Goal: Information Seeking & Learning: Learn about a topic

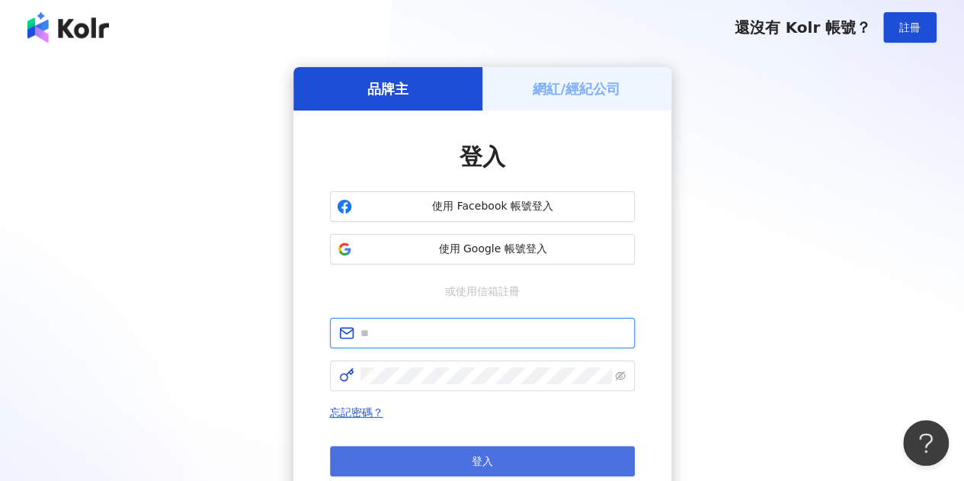
type input "**********"
click at [383, 466] on button "登入" at bounding box center [482, 461] width 305 height 30
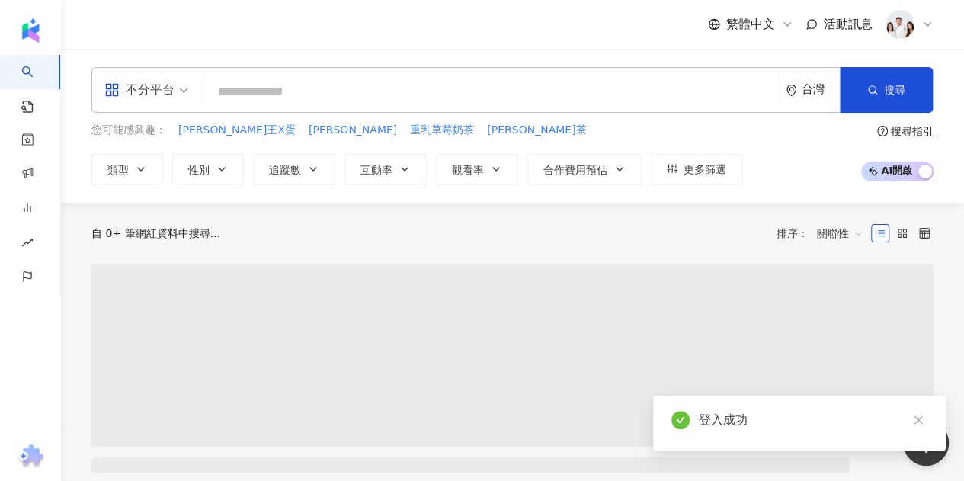
click at [288, 91] on input "search" at bounding box center [491, 91] width 563 height 29
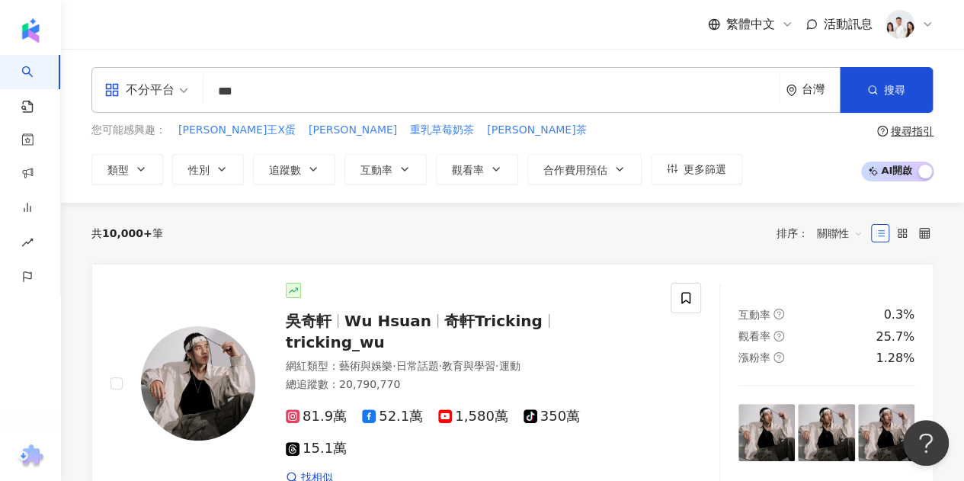
type input "**"
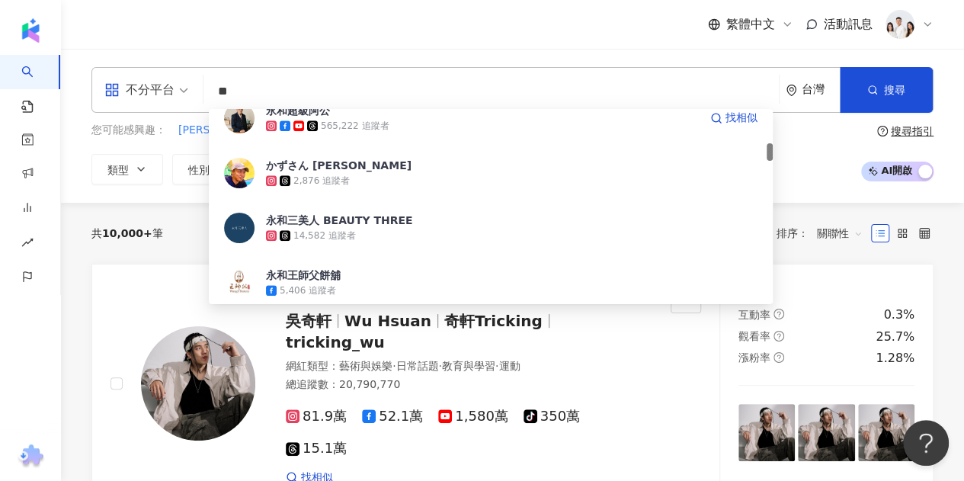
scroll to position [457, 0]
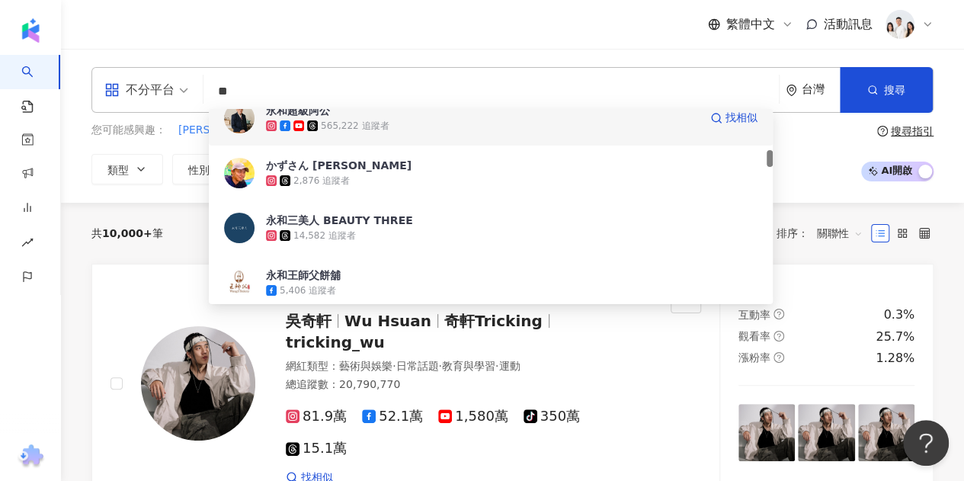
click at [389, 121] on div "565,222 追蹤者" at bounding box center [482, 125] width 433 height 15
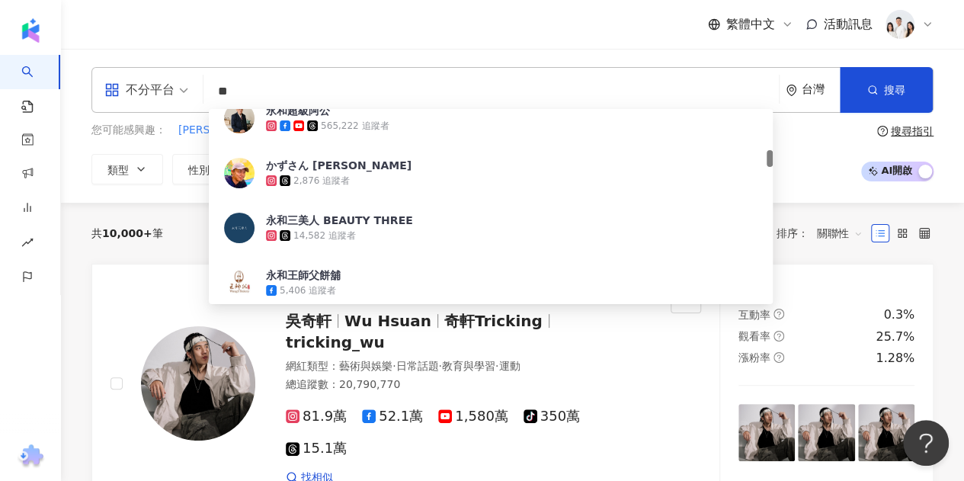
type input "*"
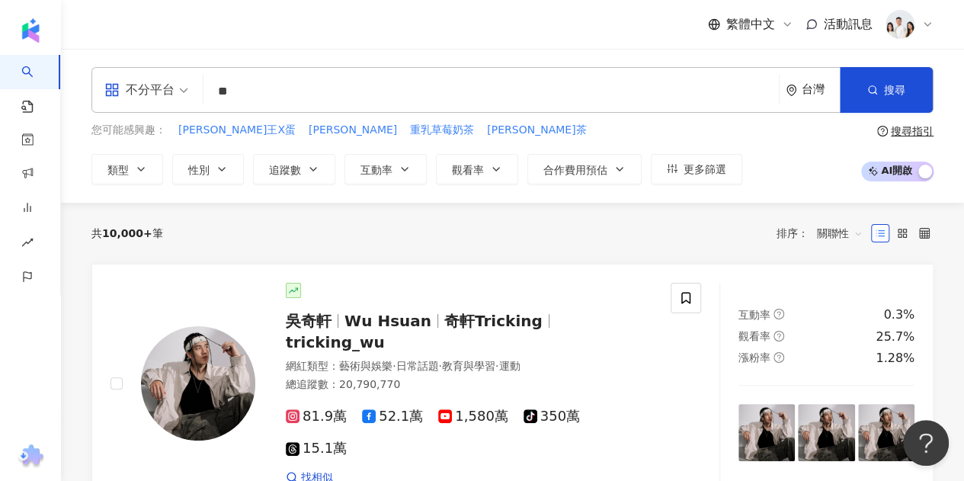
type input "*"
type input "**"
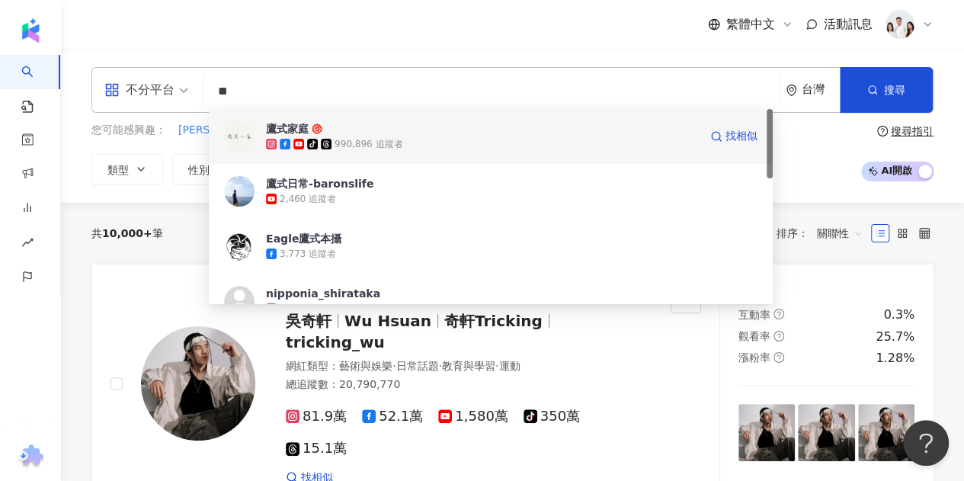
click at [403, 142] on div "tiktok-icon 990,896 追蹤者" at bounding box center [482, 143] width 433 height 15
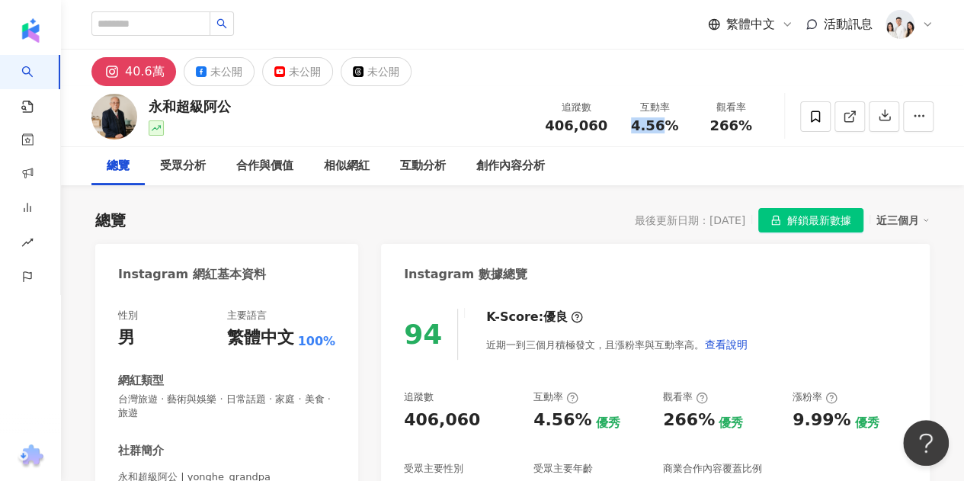
drag, startPoint x: 633, startPoint y: 124, endPoint x: 667, endPoint y: 127, distance: 33.7
click at [667, 127] on span "4.56%" at bounding box center [654, 125] width 47 height 15
copy span "4.56"
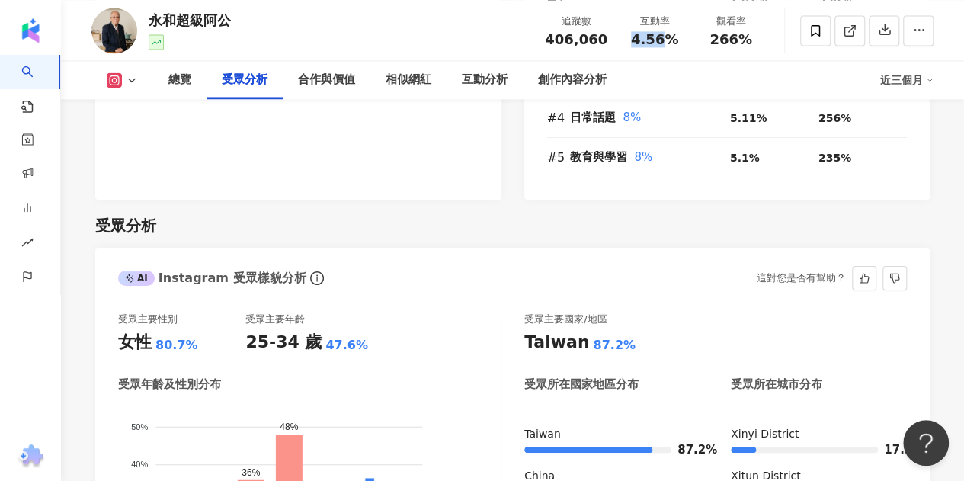
scroll to position [1372, 0]
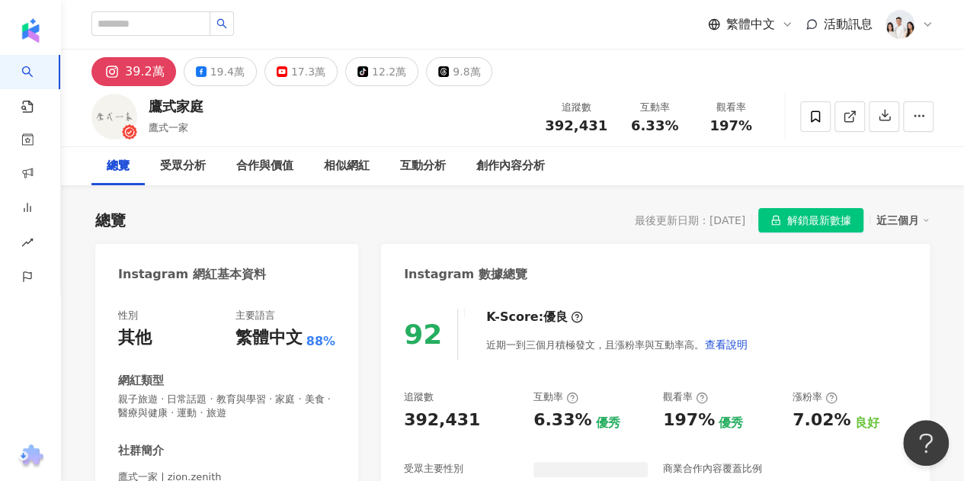
click at [817, 222] on span "解鎖最新數據" at bounding box center [819, 221] width 64 height 24
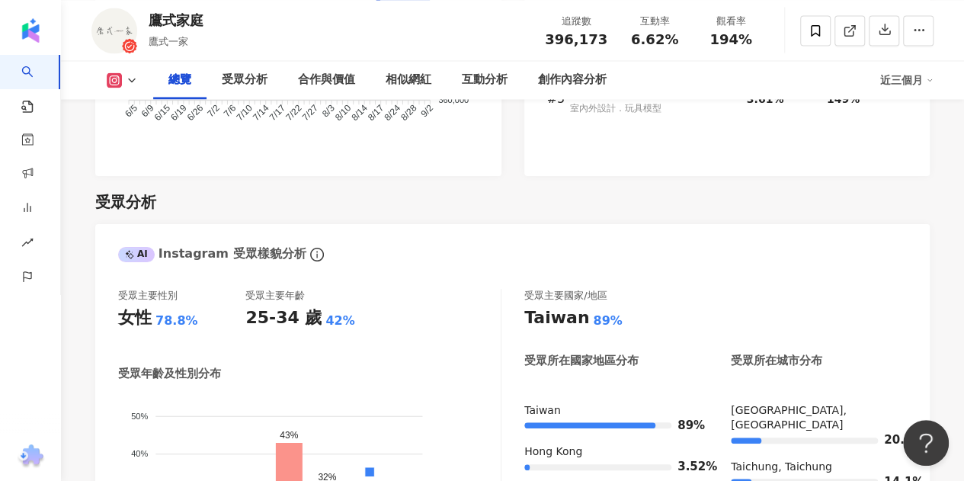
scroll to position [1296, 0]
